Goal: Use online tool/utility: Utilize a website feature to perform a specific function

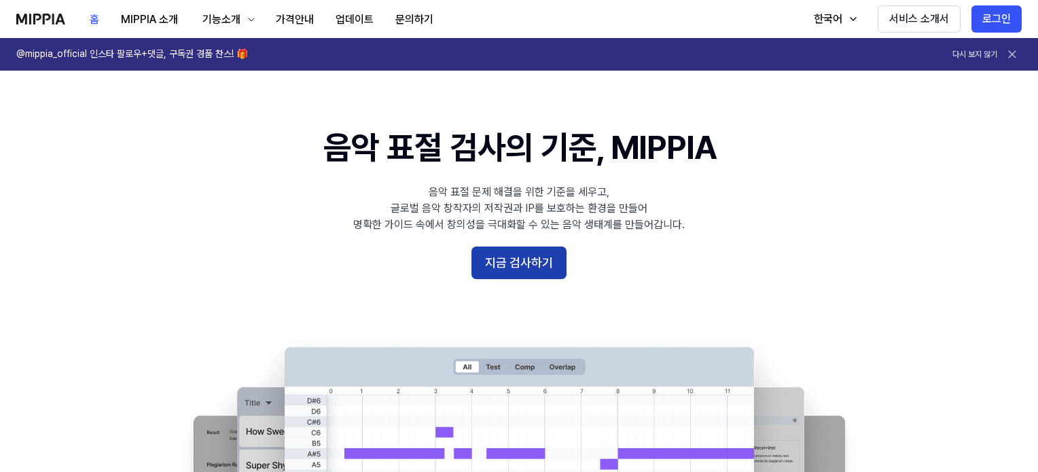
click at [545, 264] on button "지금 검사하기" at bounding box center [518, 263] width 95 height 33
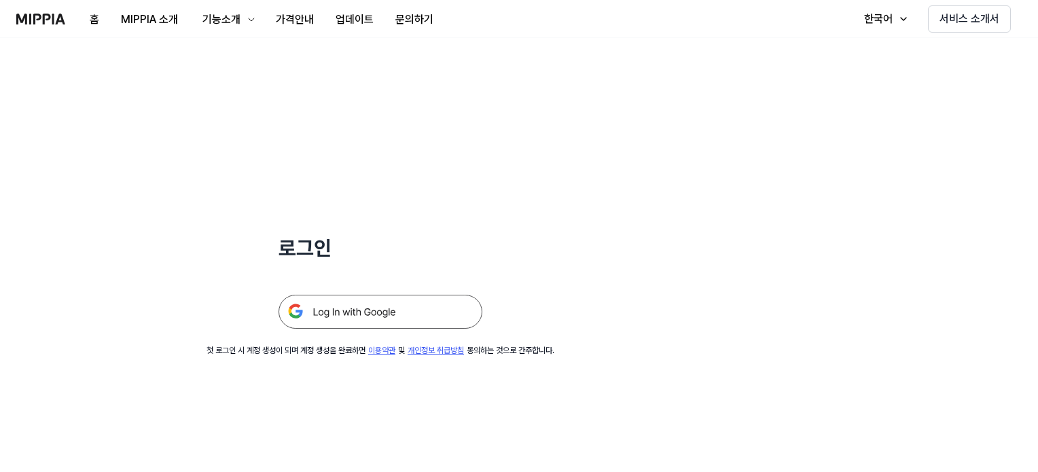
click at [394, 312] on img at bounding box center [381, 312] width 204 height 34
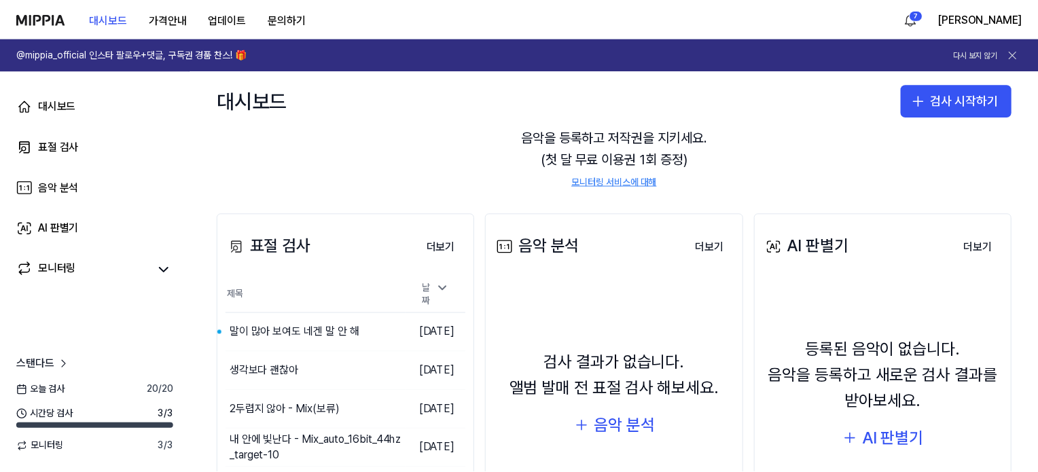
scroll to position [68, 0]
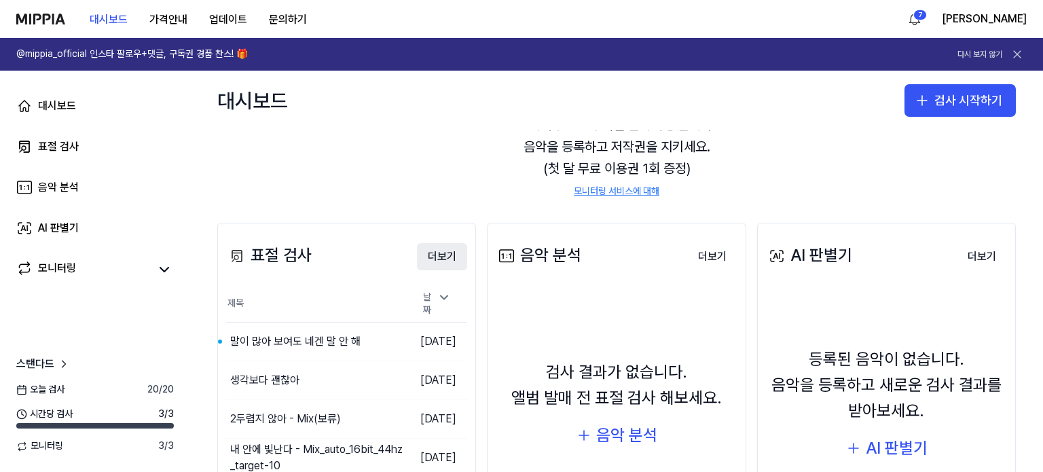
click at [442, 248] on button "더보기" at bounding box center [442, 256] width 50 height 27
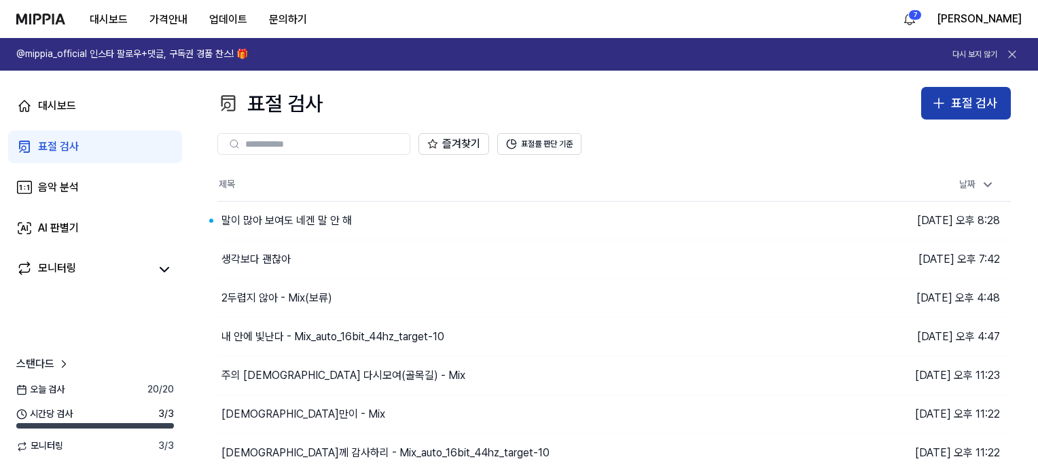
click at [975, 94] on div "표절 검사" at bounding box center [974, 104] width 46 height 20
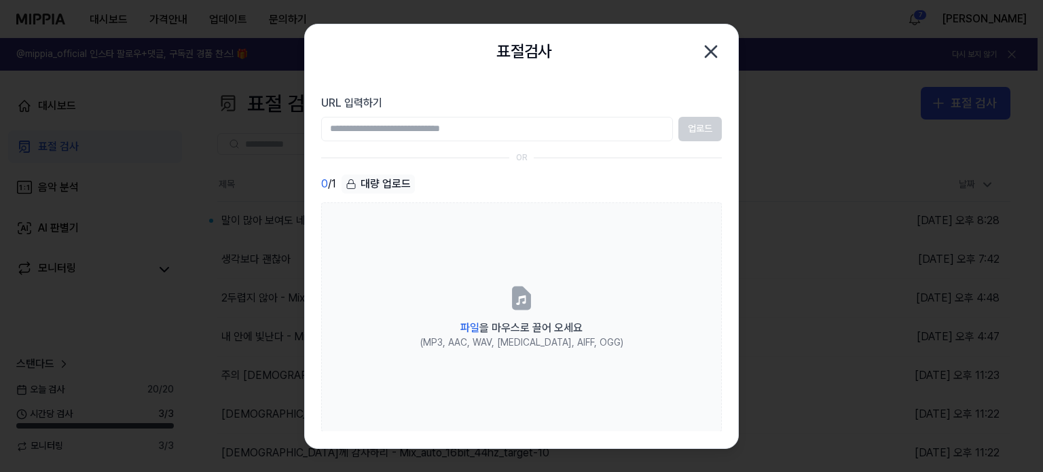
click at [705, 129] on div "업로드" at bounding box center [521, 129] width 401 height 24
click at [509, 141] on input "URL 입력하기" at bounding box center [497, 129] width 352 height 24
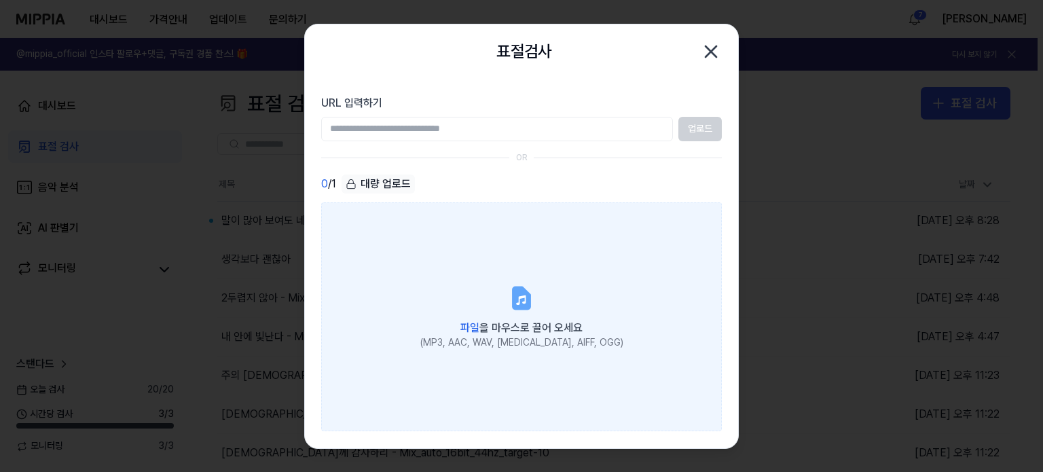
click at [517, 339] on div "(MP3, AAC, WAV, [MEDICAL_DATA], AIFF, OGG)" at bounding box center [521, 343] width 203 height 14
click at [0, 0] on input "파일 을 마우스로 끌어 오세요 (MP3, AAC, WAV, [MEDICAL_DATA], AIFF, OGG)" at bounding box center [0, 0] width 0 height 0
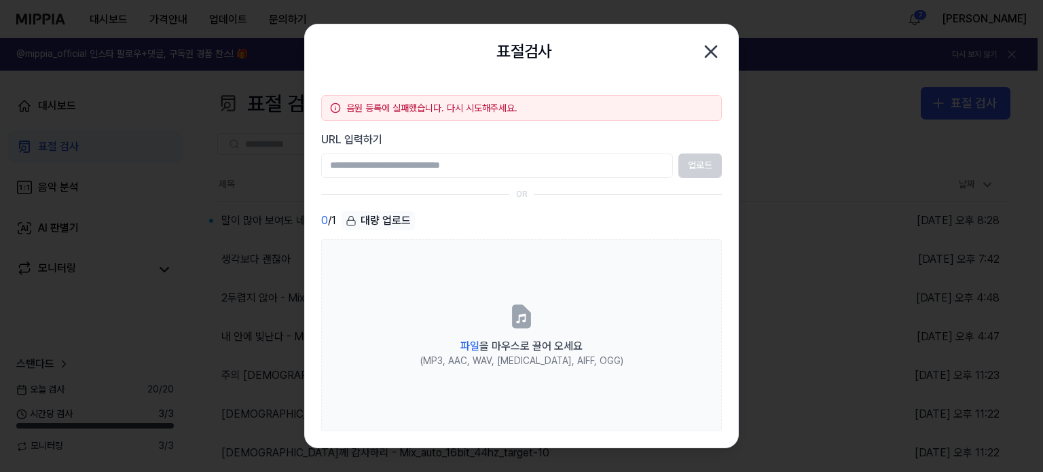
click at [527, 175] on input "URL 입력하기" at bounding box center [497, 166] width 352 height 24
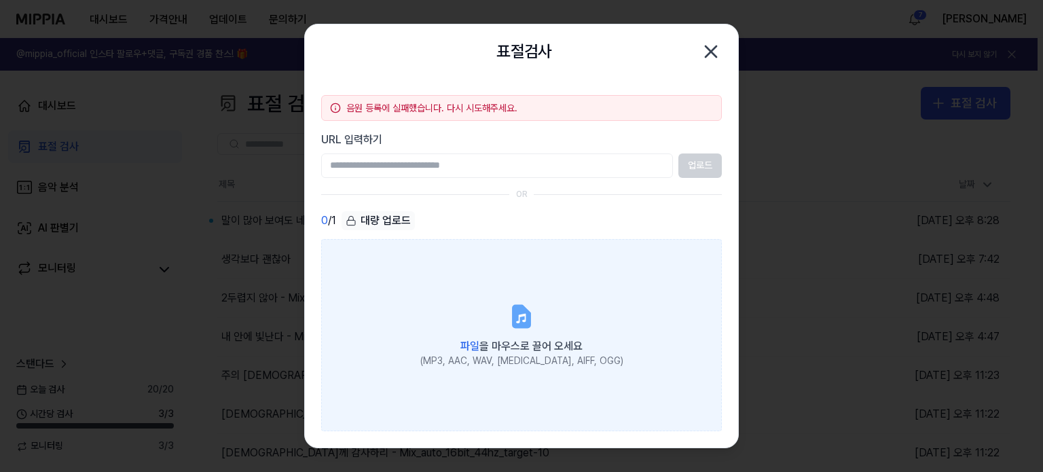
click at [519, 337] on div "파일 을 마우스로 끌어 오세요" at bounding box center [521, 345] width 203 height 19
click at [0, 0] on input "파일 을 마우스로 끌어 오세요 (MP3, AAC, WAV, [MEDICAL_DATA], AIFF, OGG)" at bounding box center [0, 0] width 0 height 0
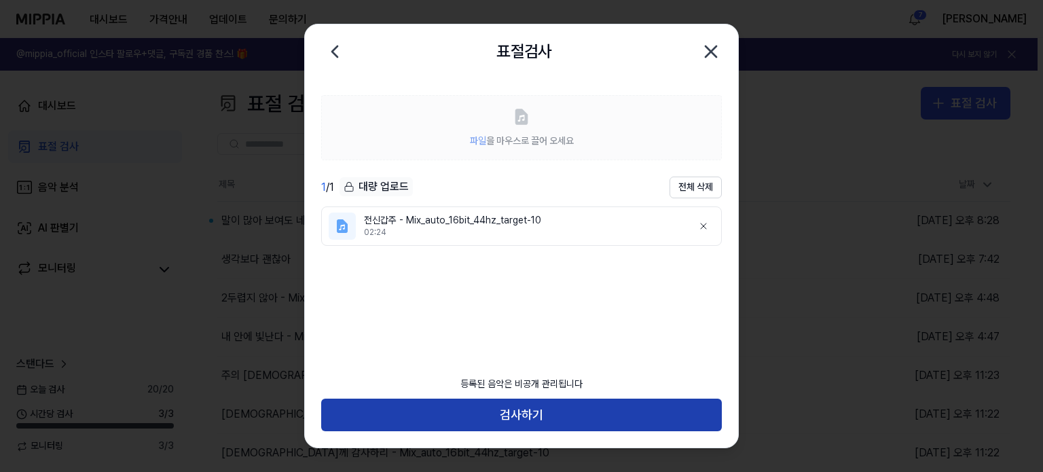
click at [514, 412] on button "검사하기" at bounding box center [521, 415] width 401 height 33
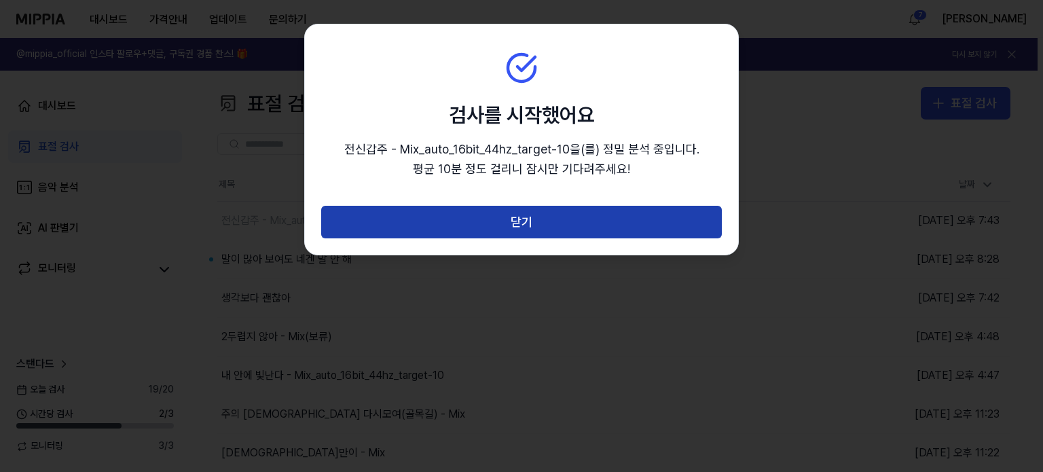
click at [539, 206] on button "닫기" at bounding box center [521, 222] width 401 height 33
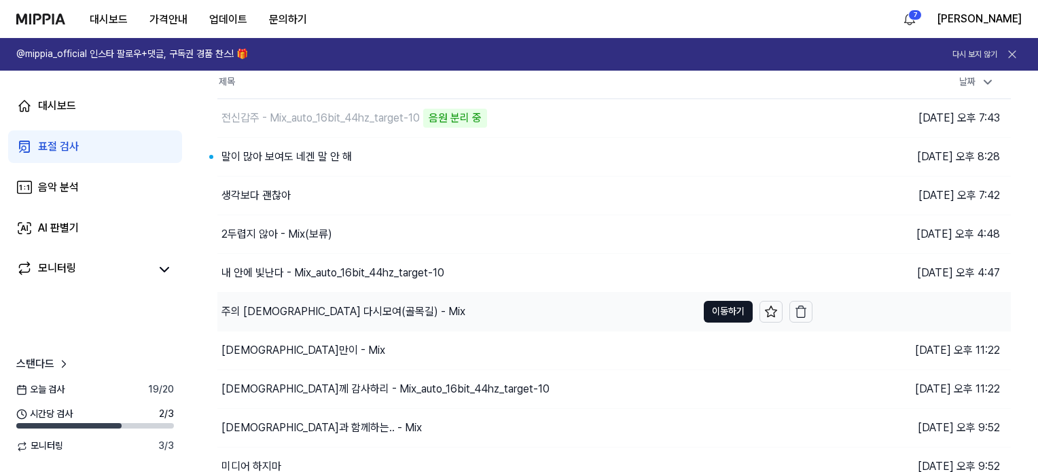
scroll to position [136, 0]
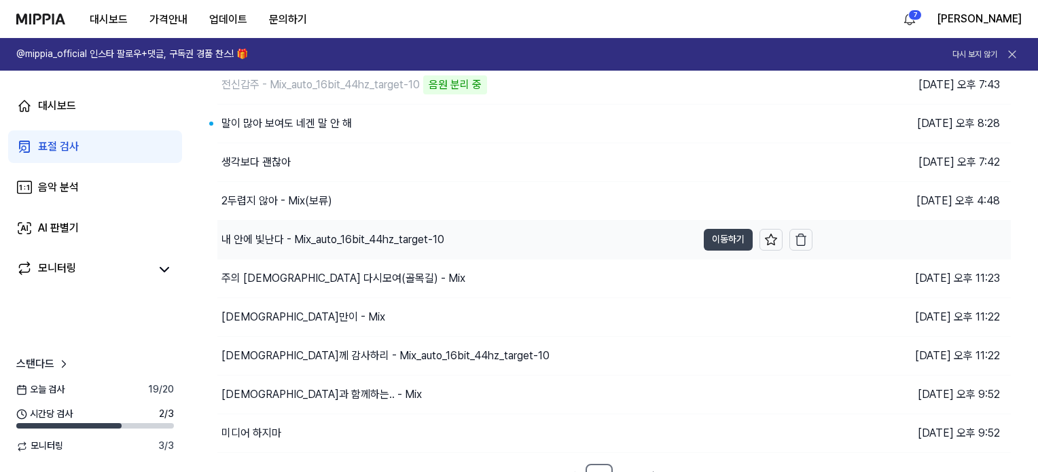
click at [708, 241] on button "이동하기" at bounding box center [728, 240] width 49 height 22
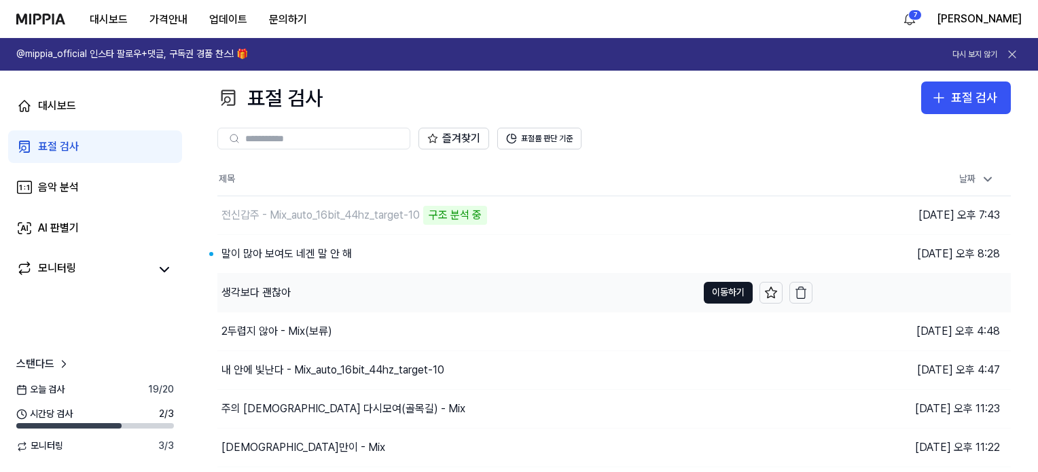
scroll to position [0, 0]
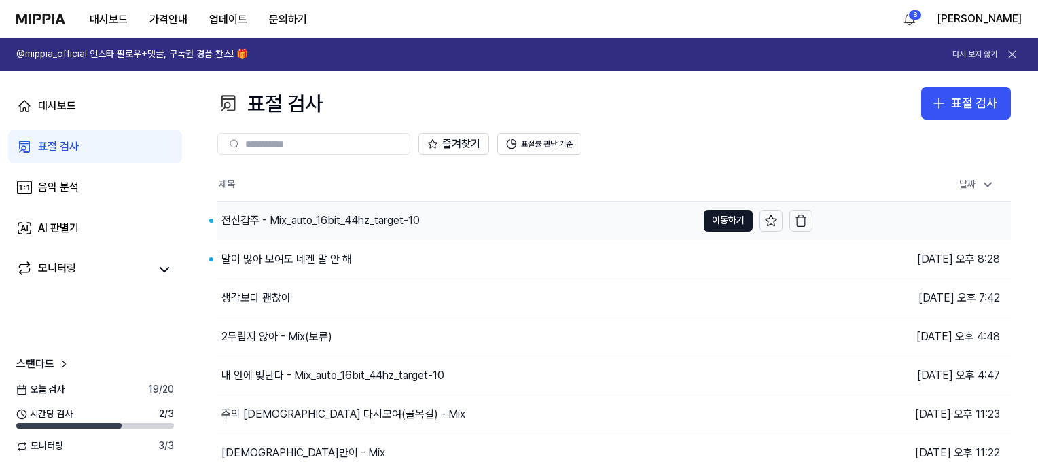
click at [261, 217] on div "전신갑주 - Mix_auto_16bit_44hz_target-10" at bounding box center [320, 221] width 198 height 16
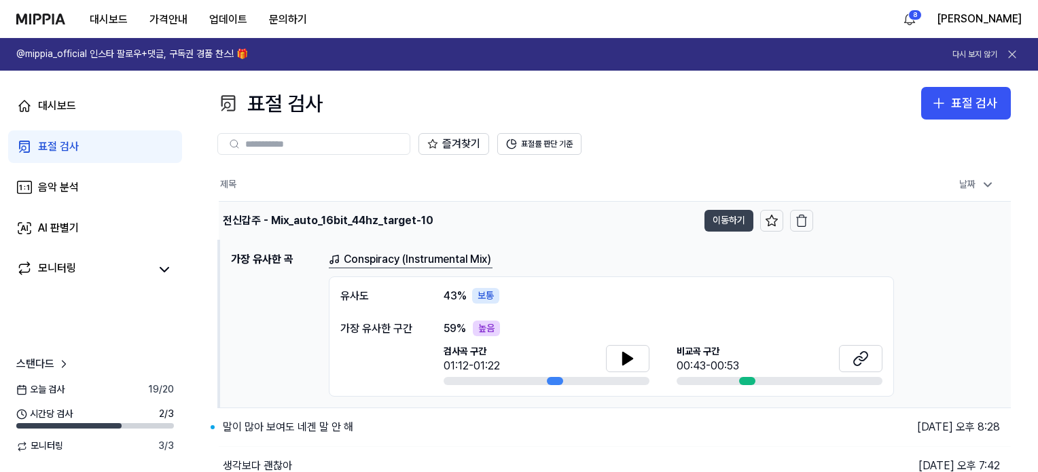
click at [726, 222] on button "이동하기" at bounding box center [728, 221] width 49 height 22
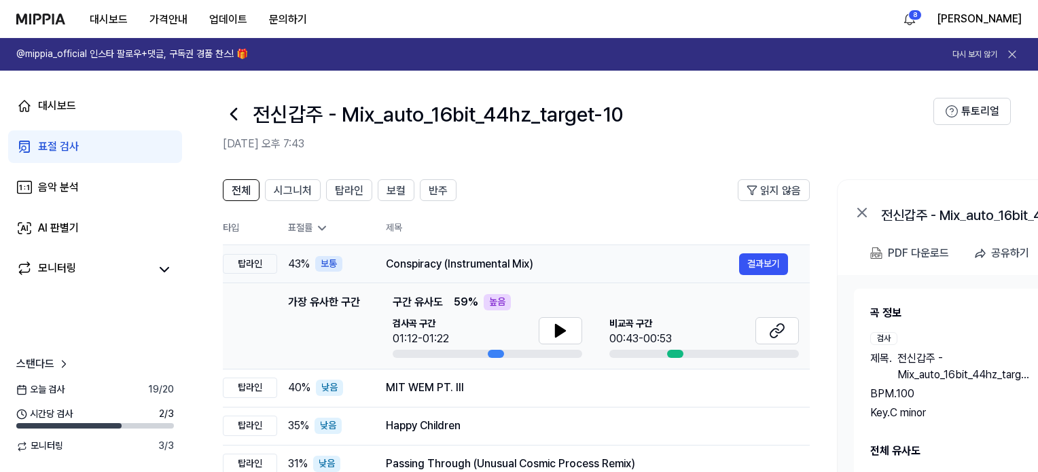
drag, startPoint x: 459, startPoint y: 259, endPoint x: 691, endPoint y: 264, distance: 231.7
click at [473, 260] on div "Conspiracy (Instrumental Mix)" at bounding box center [562, 264] width 353 height 16
click at [786, 260] on button "결과보기" at bounding box center [763, 264] width 49 height 22
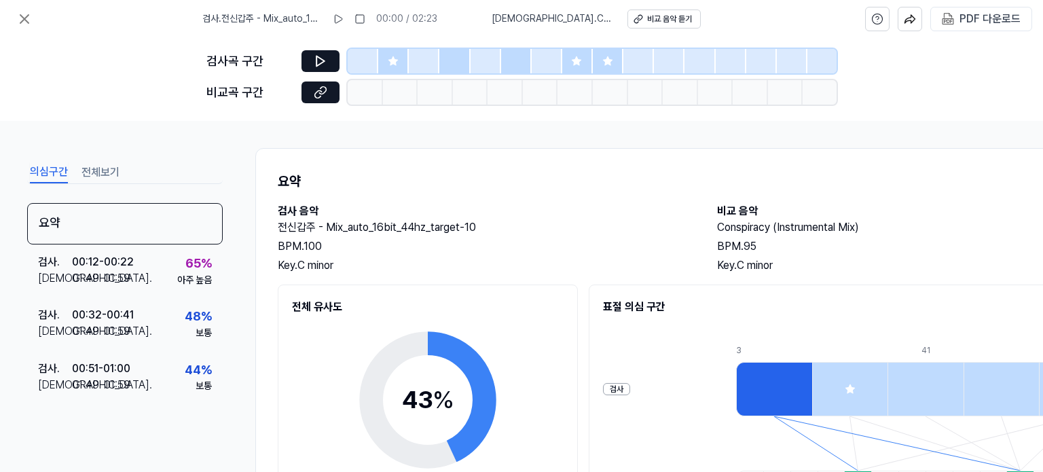
scroll to position [253, 0]
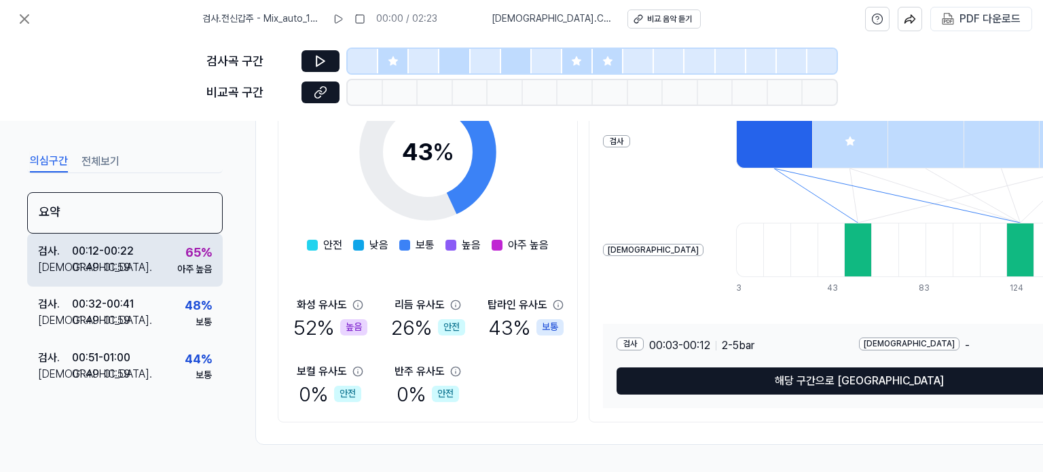
click at [137, 259] on div "검사 . 00:12 - 00:22 비교 . 01:49 - 01:59 65 % 아주 높음" at bounding box center [125, 260] width 196 height 53
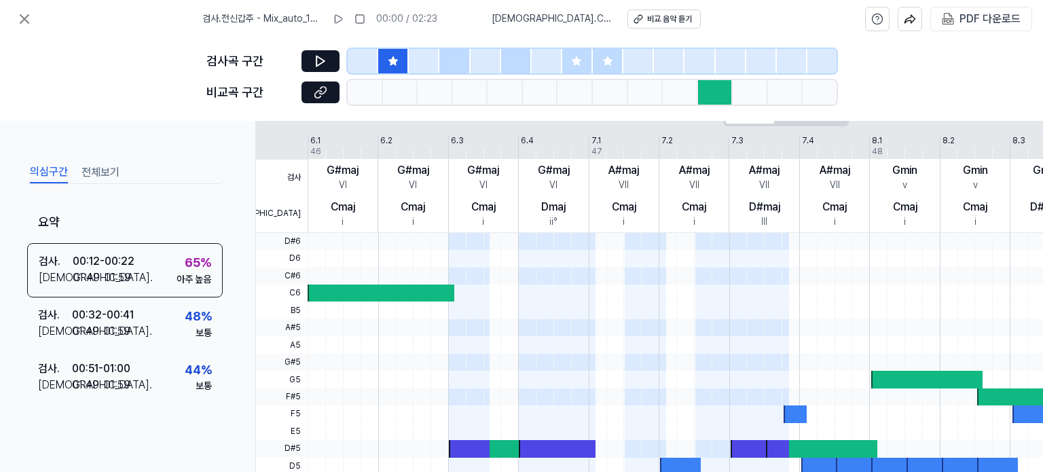
scroll to position [71, 0]
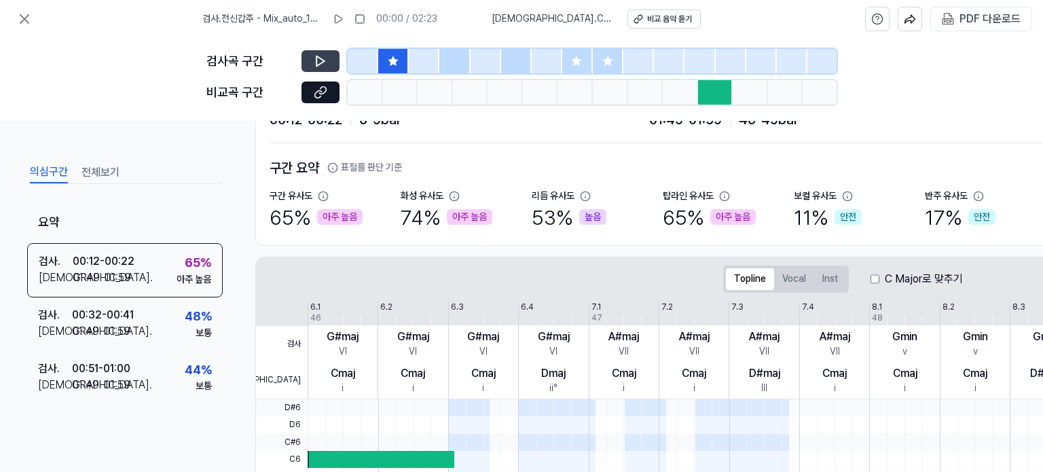
click at [323, 59] on icon at bounding box center [321, 61] width 14 height 14
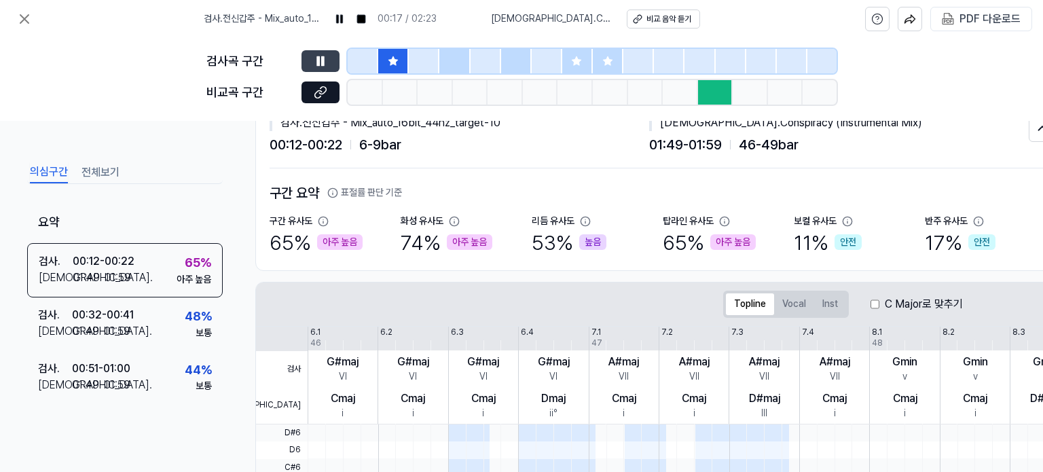
scroll to position [0, 0]
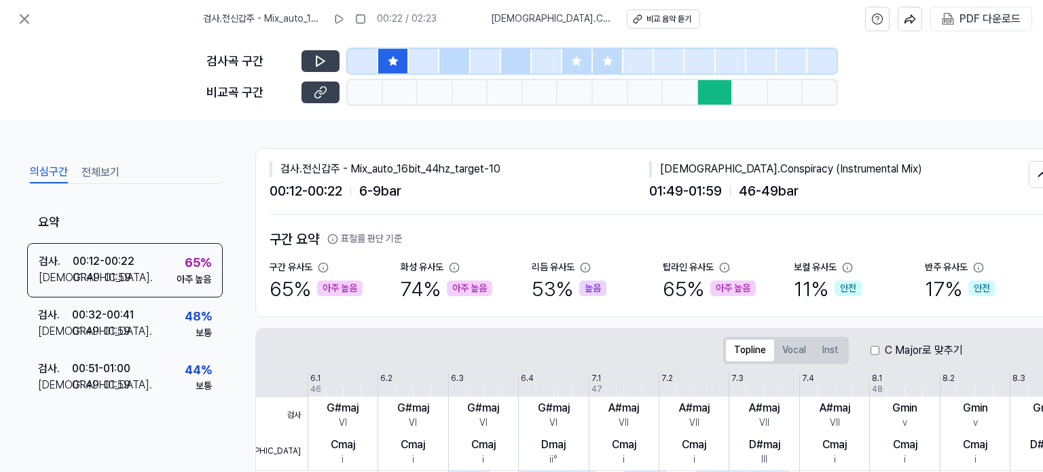
click at [327, 96] on icon at bounding box center [321, 93] width 14 height 14
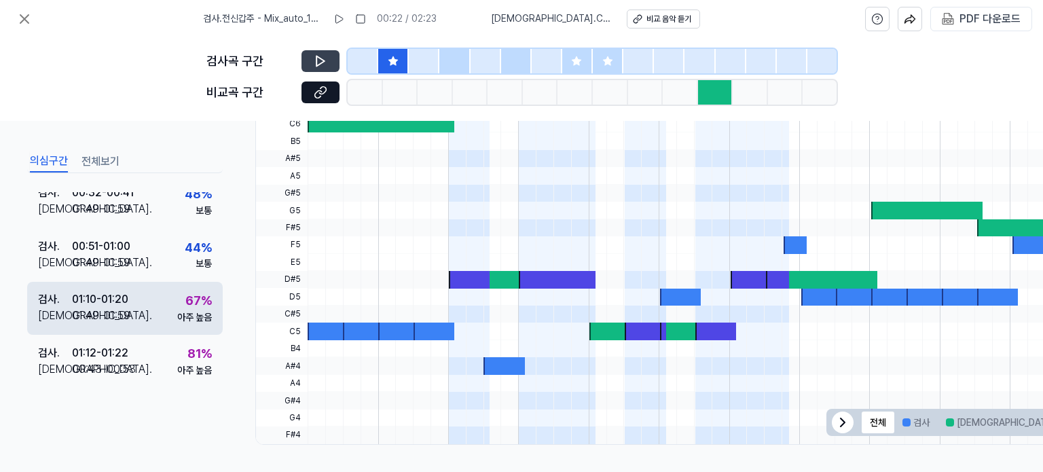
scroll to position [410, 0]
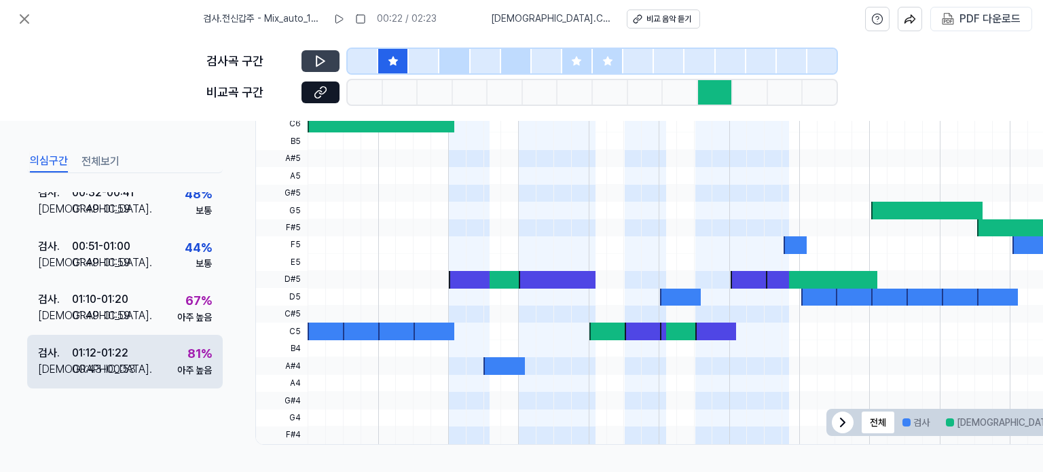
click at [139, 340] on div "검사 . 01:12 - 01:22 비교 . 00:43 - 00:53 81 % 아주 높음" at bounding box center [125, 361] width 196 height 53
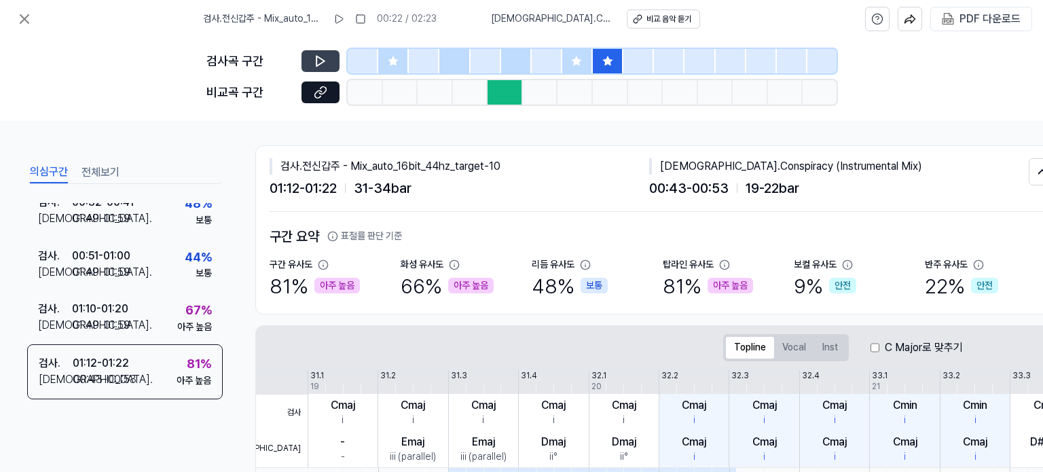
scroll to position [0, 0]
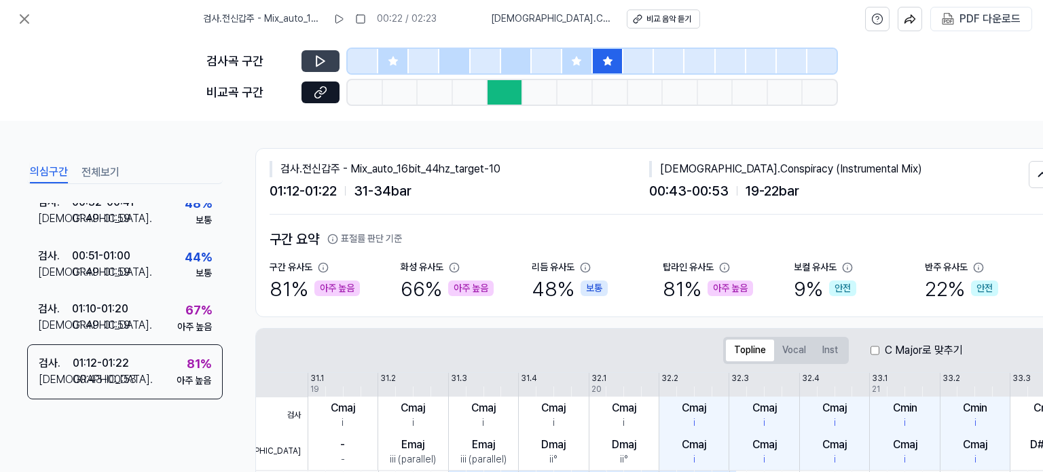
click at [334, 67] on button at bounding box center [321, 61] width 38 height 22
click at [323, 97] on icon at bounding box center [321, 93] width 14 height 14
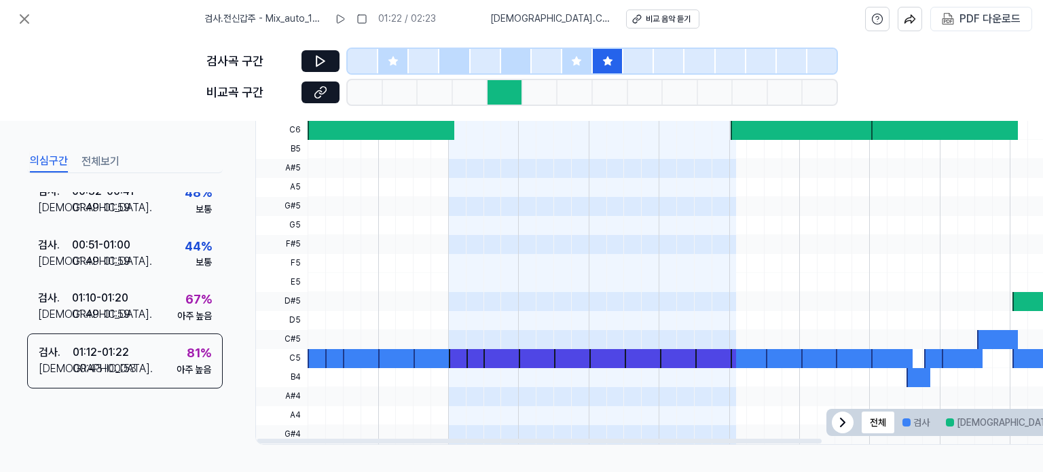
scroll to position [410, 0]
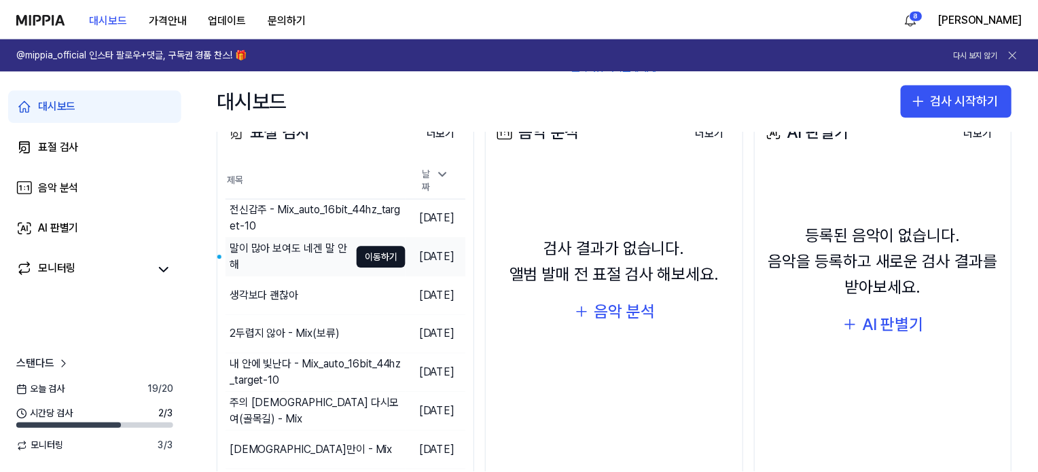
scroll to position [169, 0]
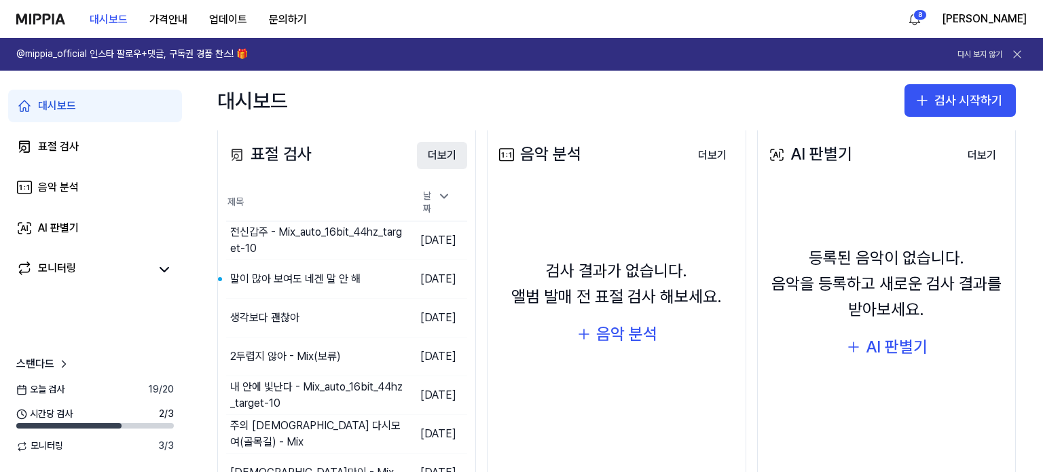
click at [448, 150] on button "더보기" at bounding box center [442, 155] width 50 height 27
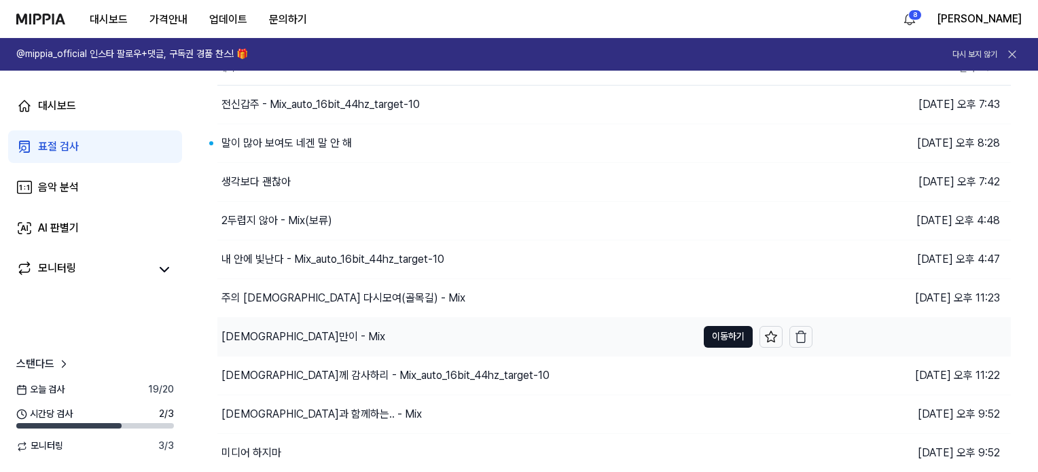
scroll to position [153, 0]
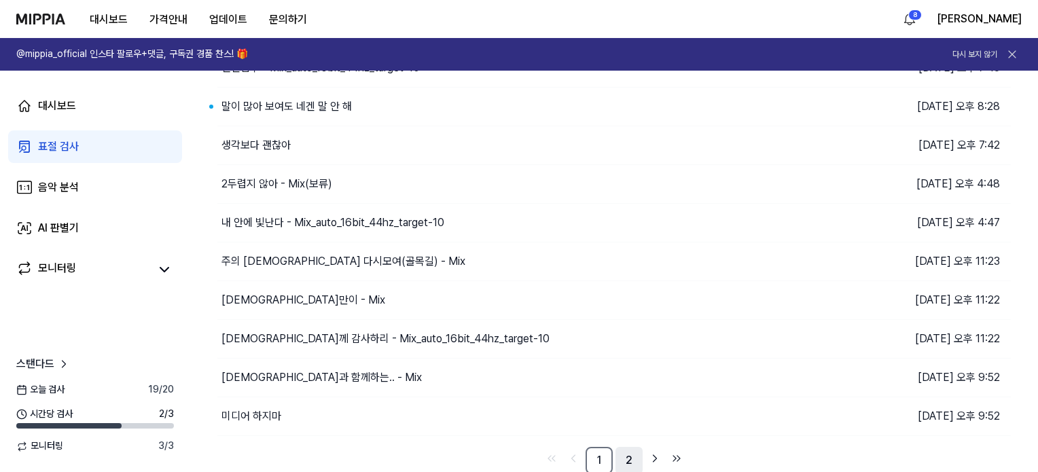
click at [625, 458] on link "2" at bounding box center [628, 460] width 27 height 27
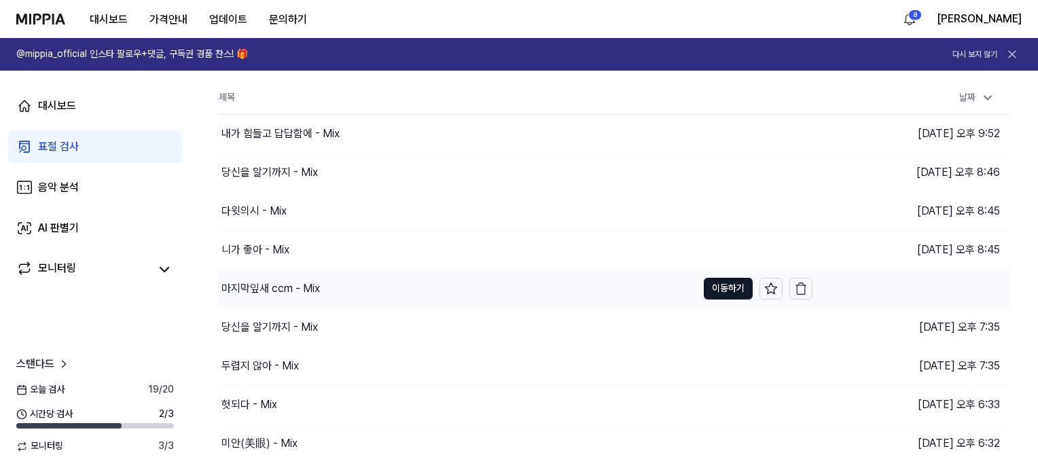
scroll to position [85, 0]
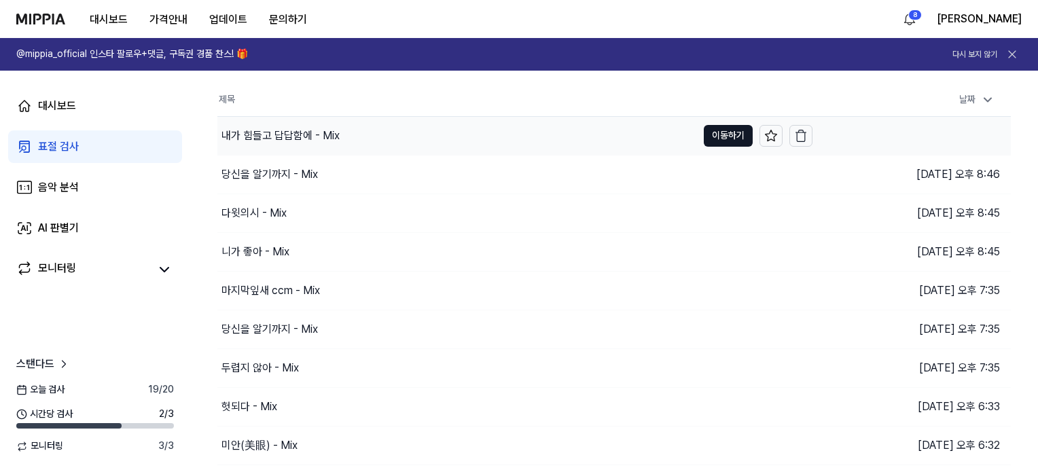
click at [272, 141] on div "내가 힘들고 답답함에 - Mix" at bounding box center [280, 136] width 118 height 16
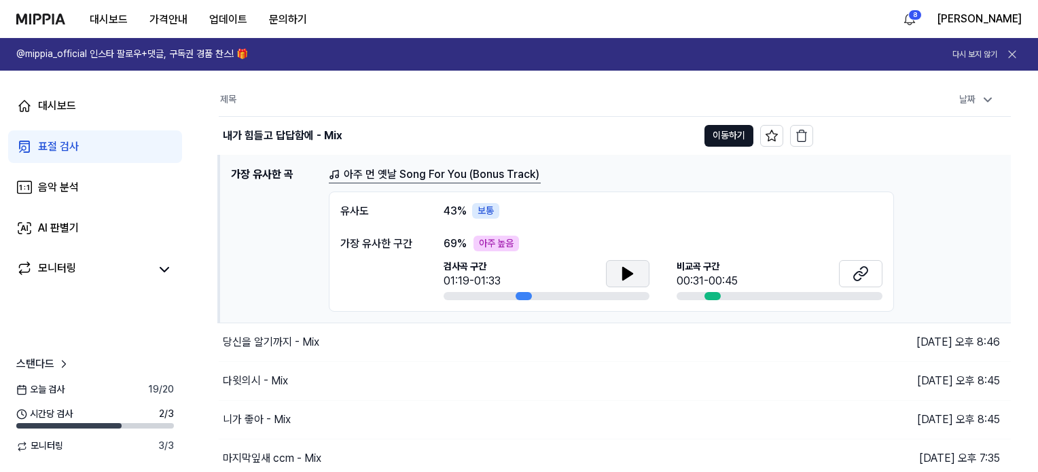
click at [628, 275] on icon at bounding box center [628, 274] width 10 height 12
click at [867, 276] on icon at bounding box center [860, 274] width 16 height 16
